Goal: Task Accomplishment & Management: Use online tool/utility

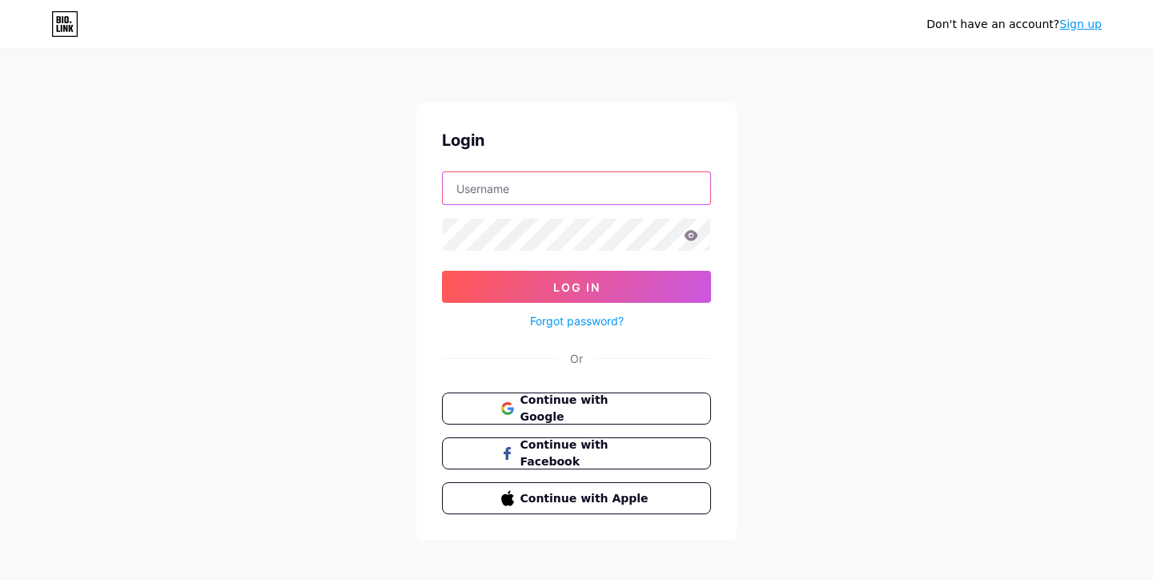
click at [553, 191] on input "text" at bounding box center [577, 188] width 268 height 32
paste input "luxurynewbuilds"
type input "luxurynewbuilds"
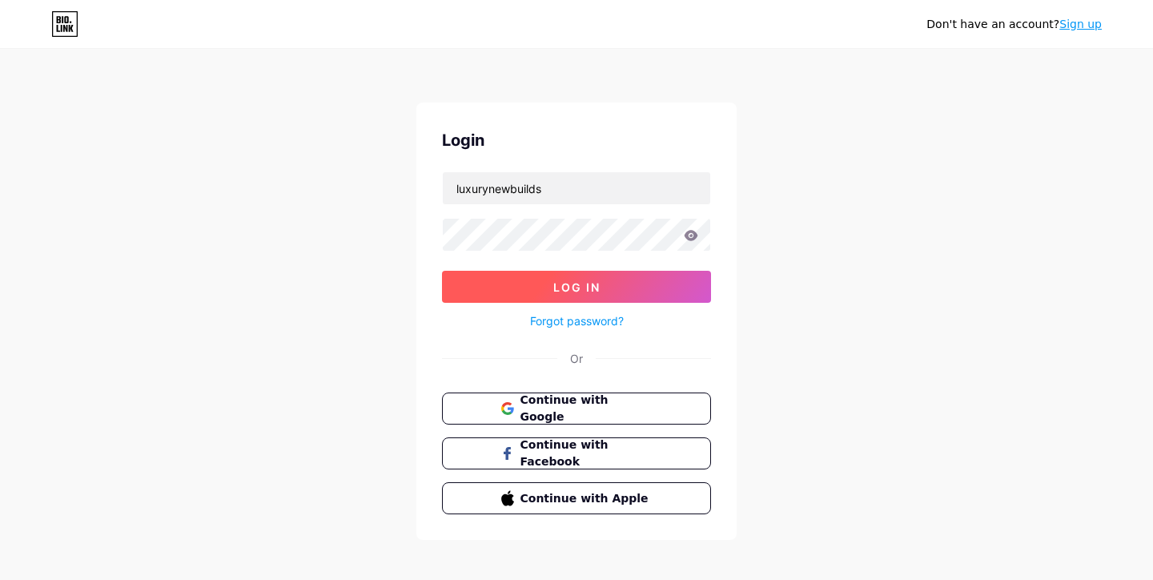
click at [571, 292] on span "Log In" at bounding box center [576, 287] width 47 height 14
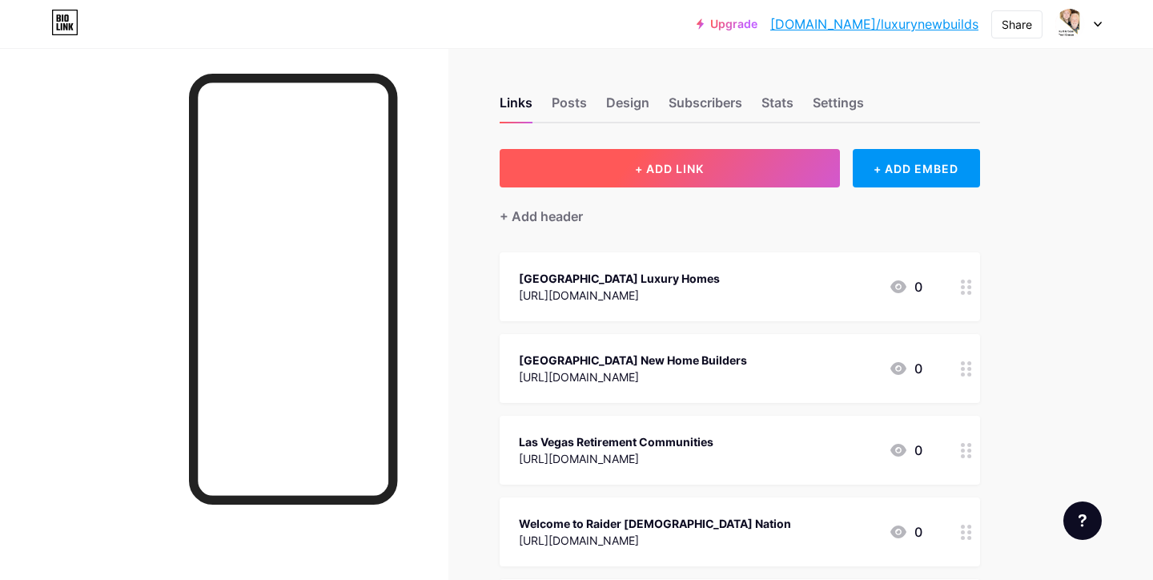
click at [667, 166] on span "+ ADD LINK" at bounding box center [669, 169] width 69 height 14
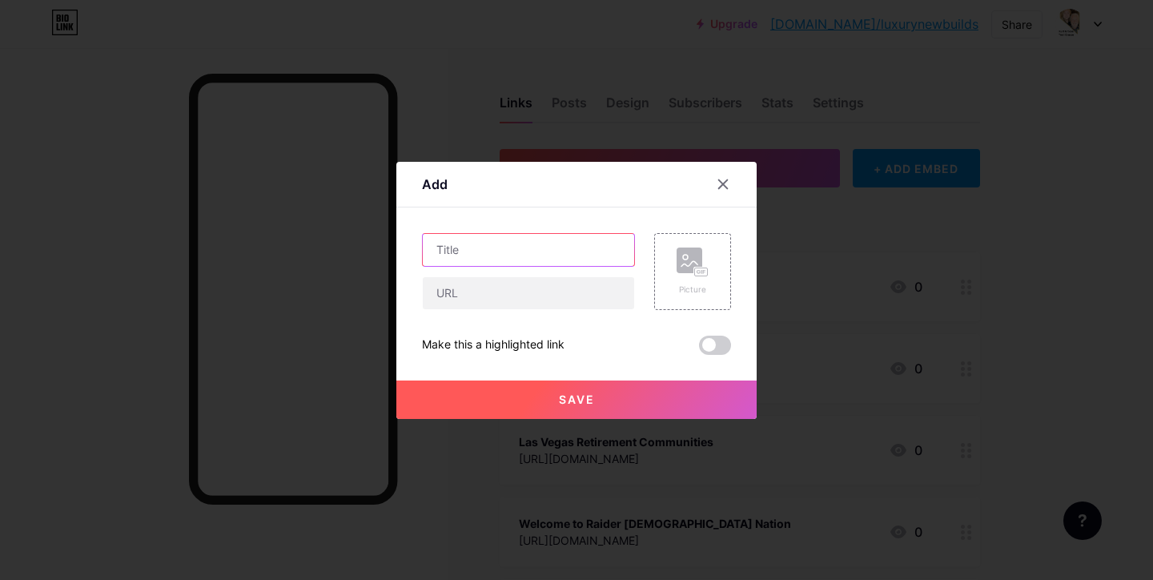
click at [442, 245] on input "text" at bounding box center [528, 250] width 211 height 32
paste input "Homes For Sale In Anthem Country Club"
type input "Homes For Sale In Anthem Country Club"
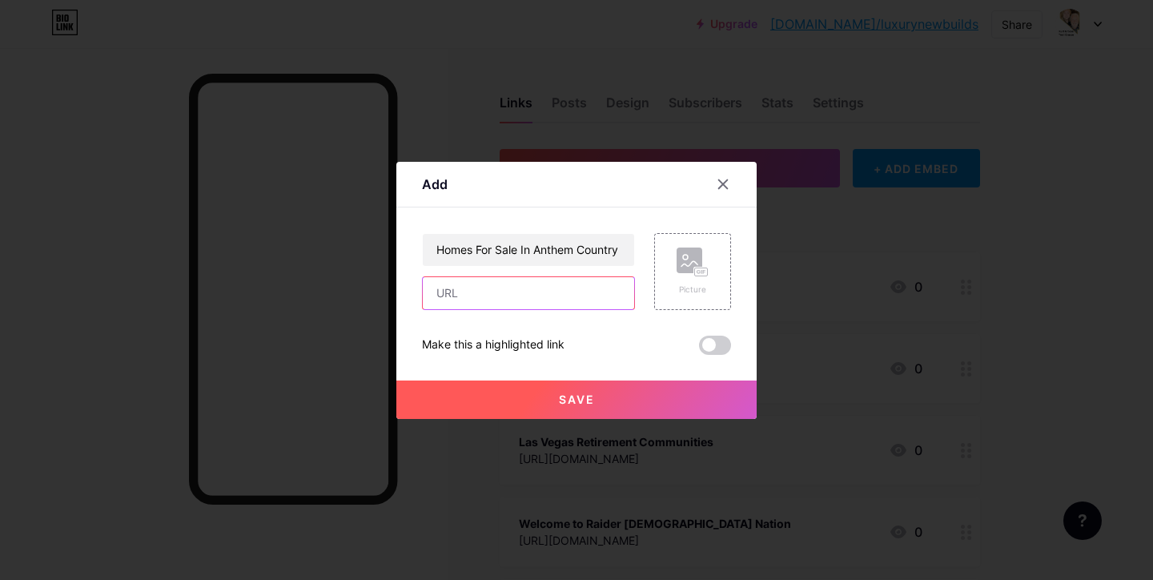
click at [485, 293] on input "text" at bounding box center [528, 293] width 211 height 32
paste input "[URL][DOMAIN_NAME]"
type input "[URL][DOMAIN_NAME]"
click at [566, 397] on span "Save" at bounding box center [577, 399] width 36 height 14
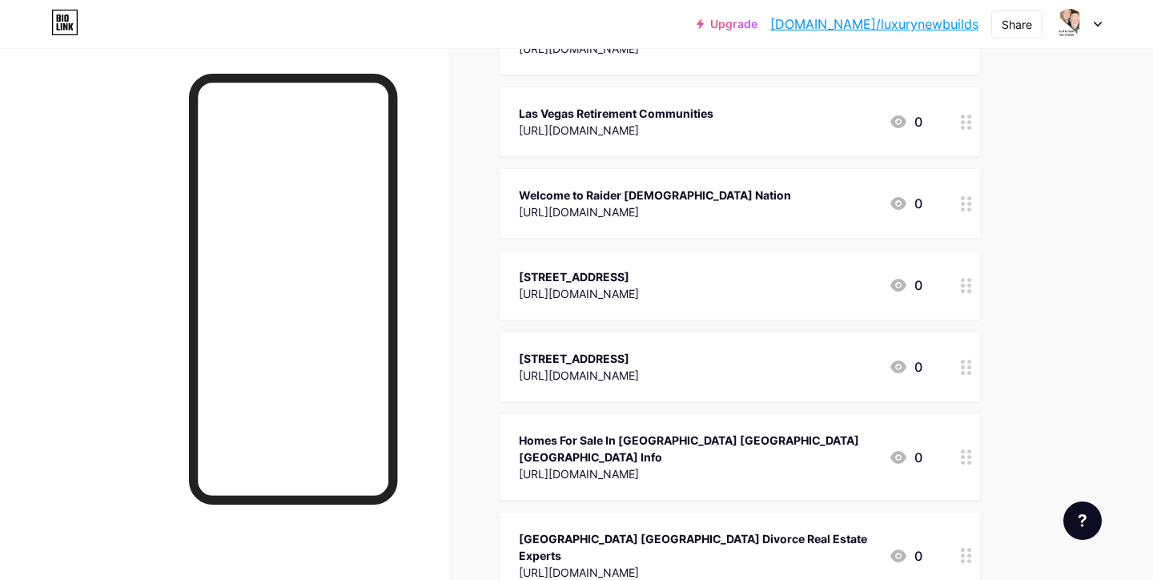
scroll to position [0, 0]
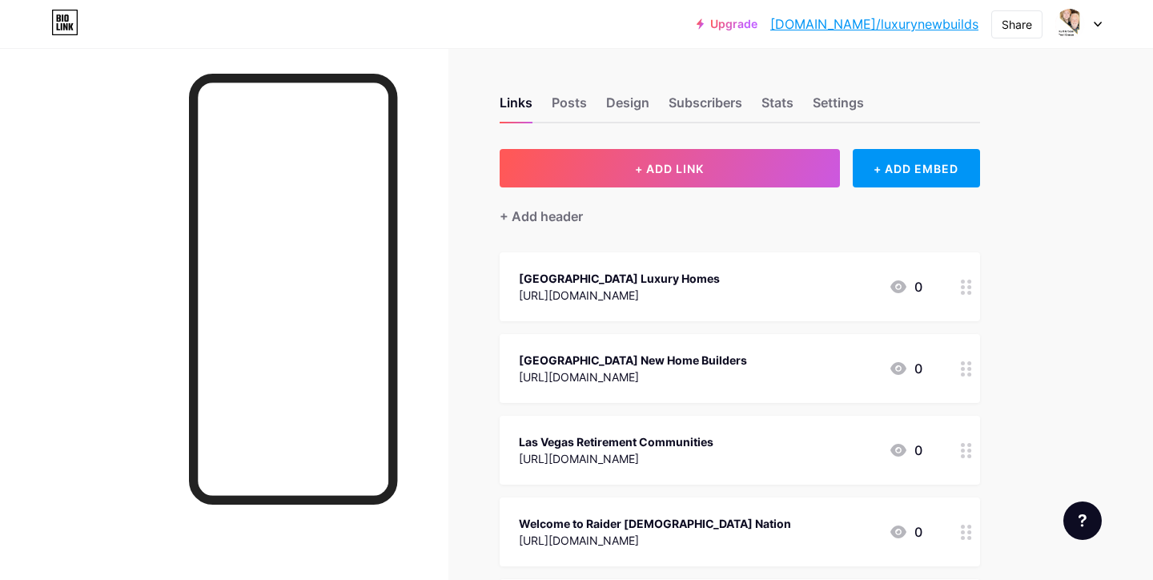
click at [857, 25] on link "[DOMAIN_NAME]/luxurynewbuilds" at bounding box center [875, 23] width 208 height 19
click at [1097, 20] on div at bounding box center [1079, 24] width 46 height 29
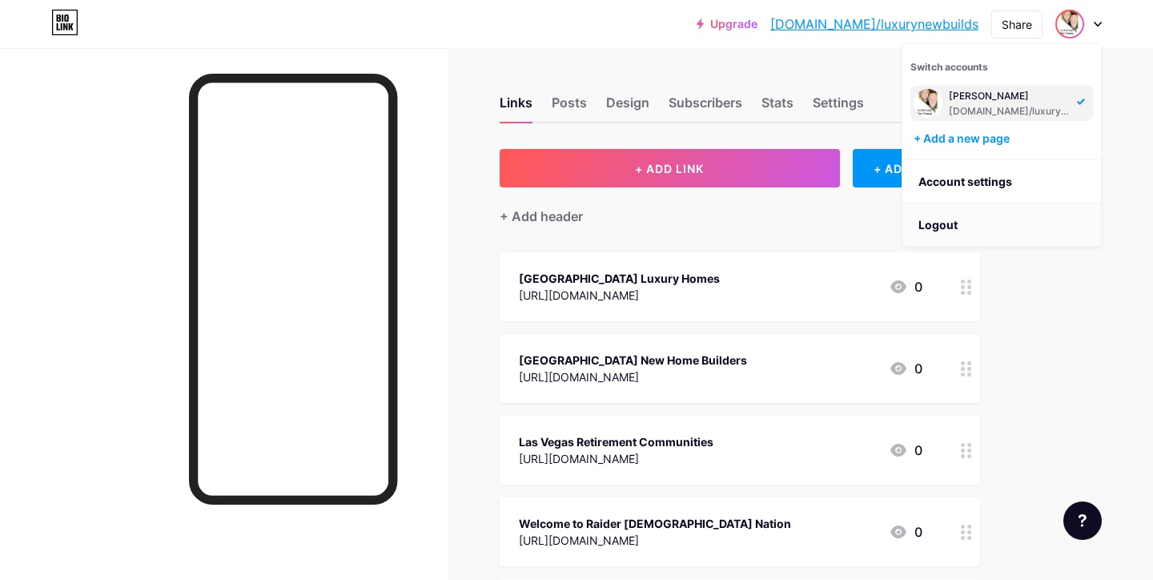
click at [923, 228] on li "Logout" at bounding box center [1002, 224] width 199 height 43
